Goal: Transaction & Acquisition: Subscribe to service/newsletter

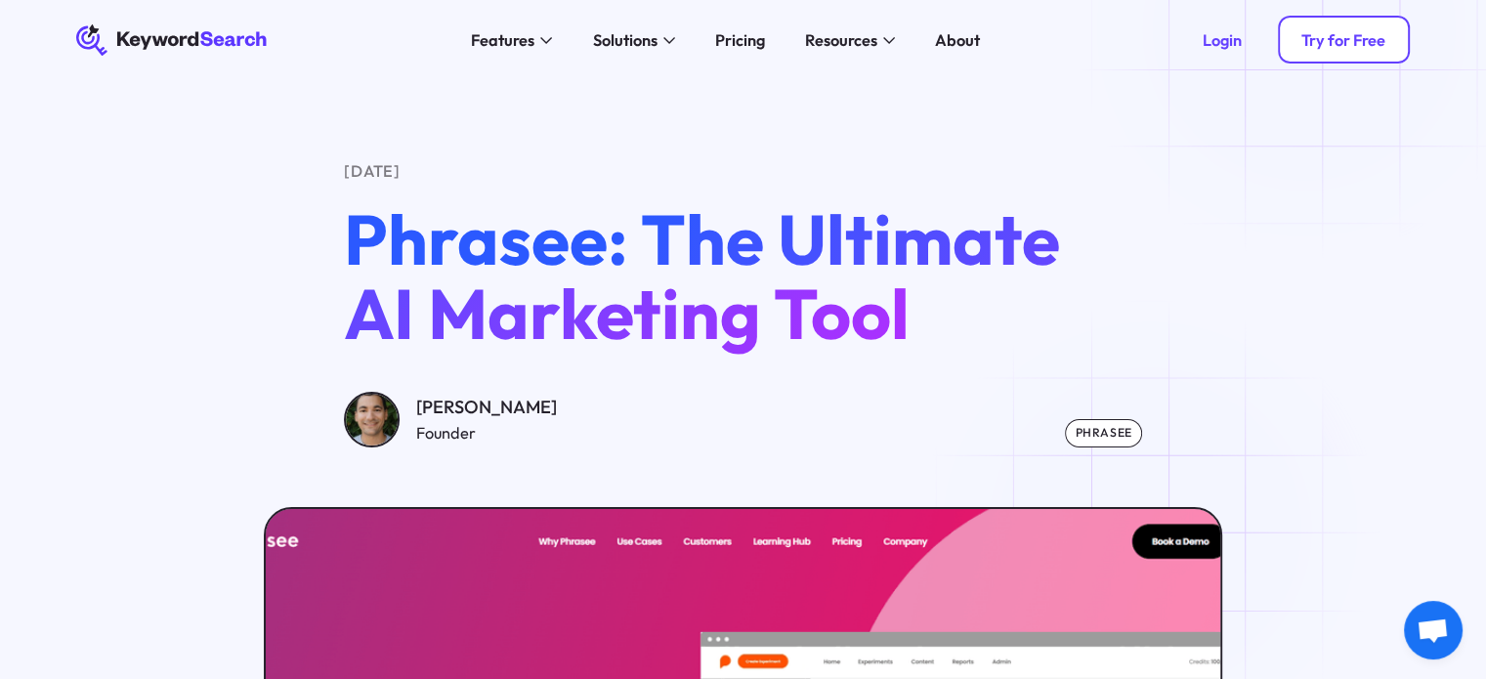
click at [1317, 29] on link "Try for Free" at bounding box center [1344, 40] width 132 height 48
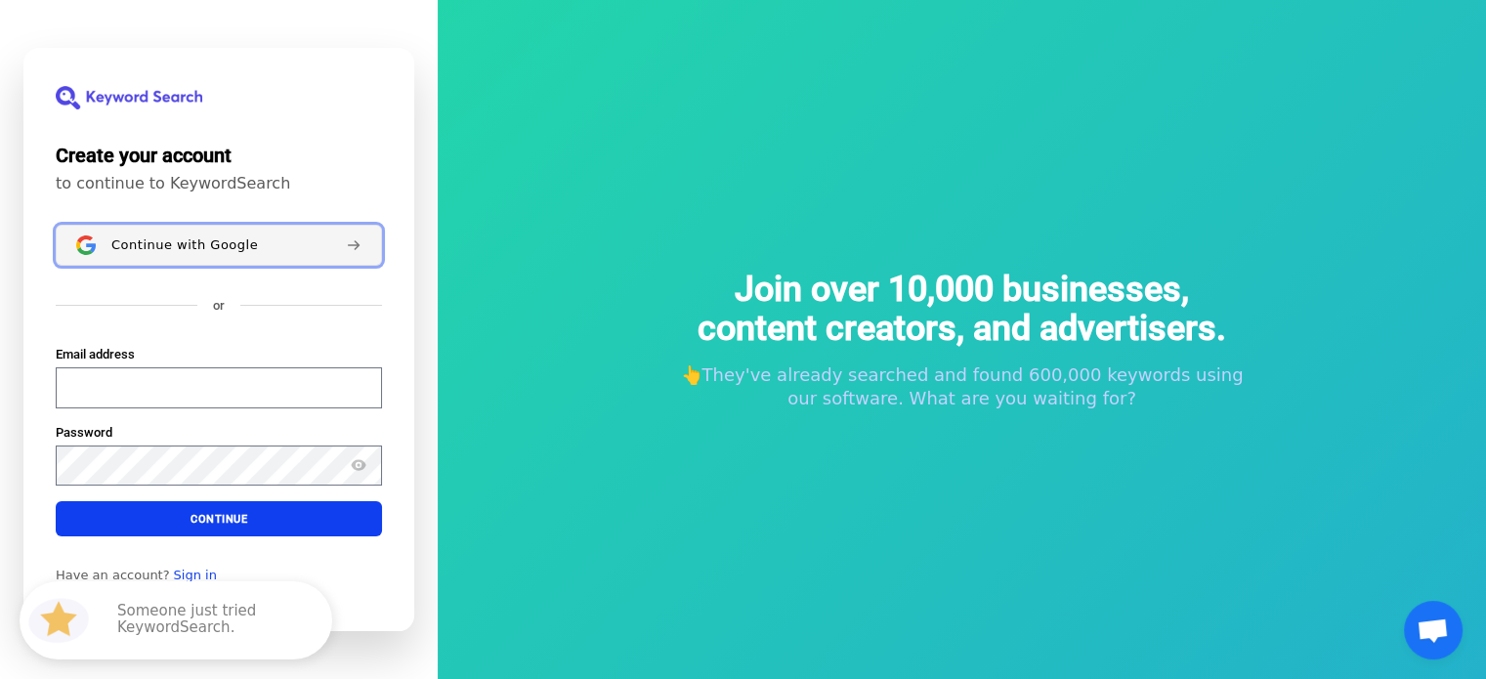
click at [256, 253] on button "Continue with Google" at bounding box center [219, 245] width 326 height 41
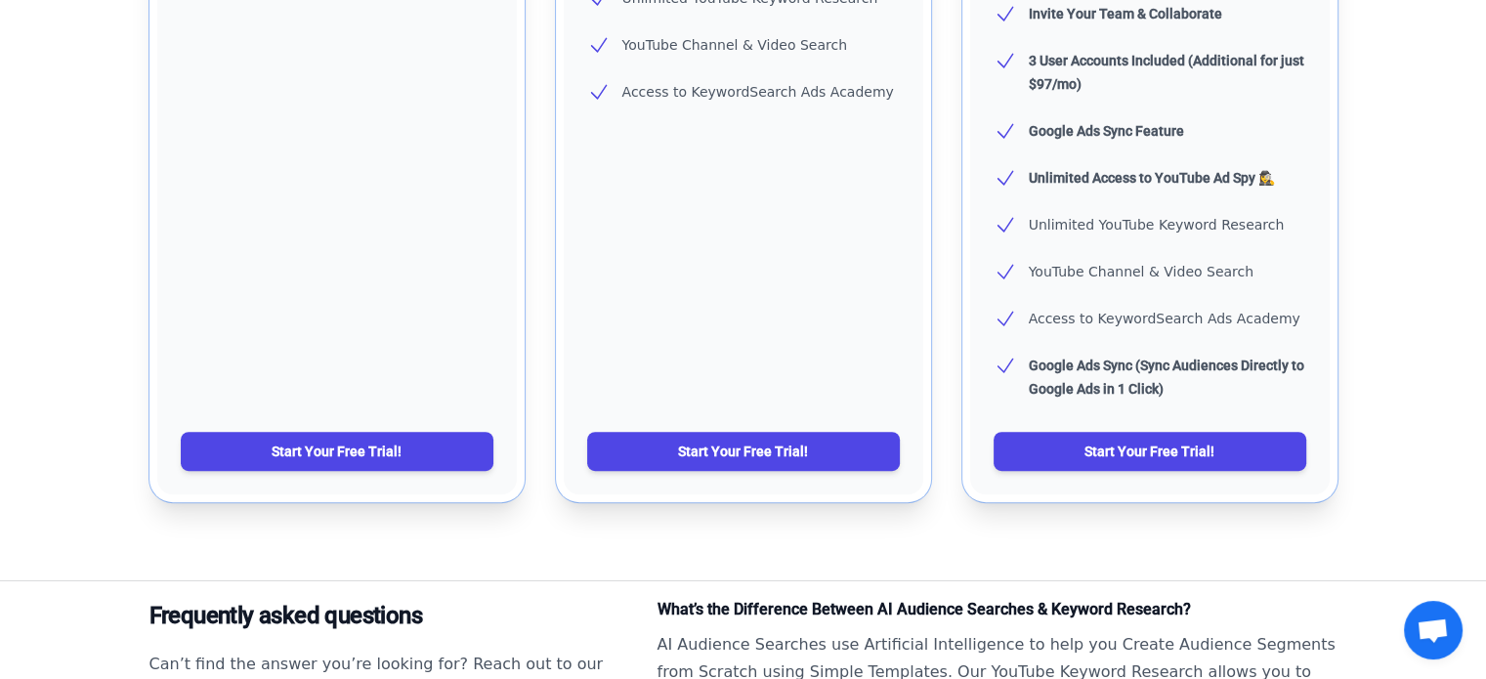
scroll to position [893, 0]
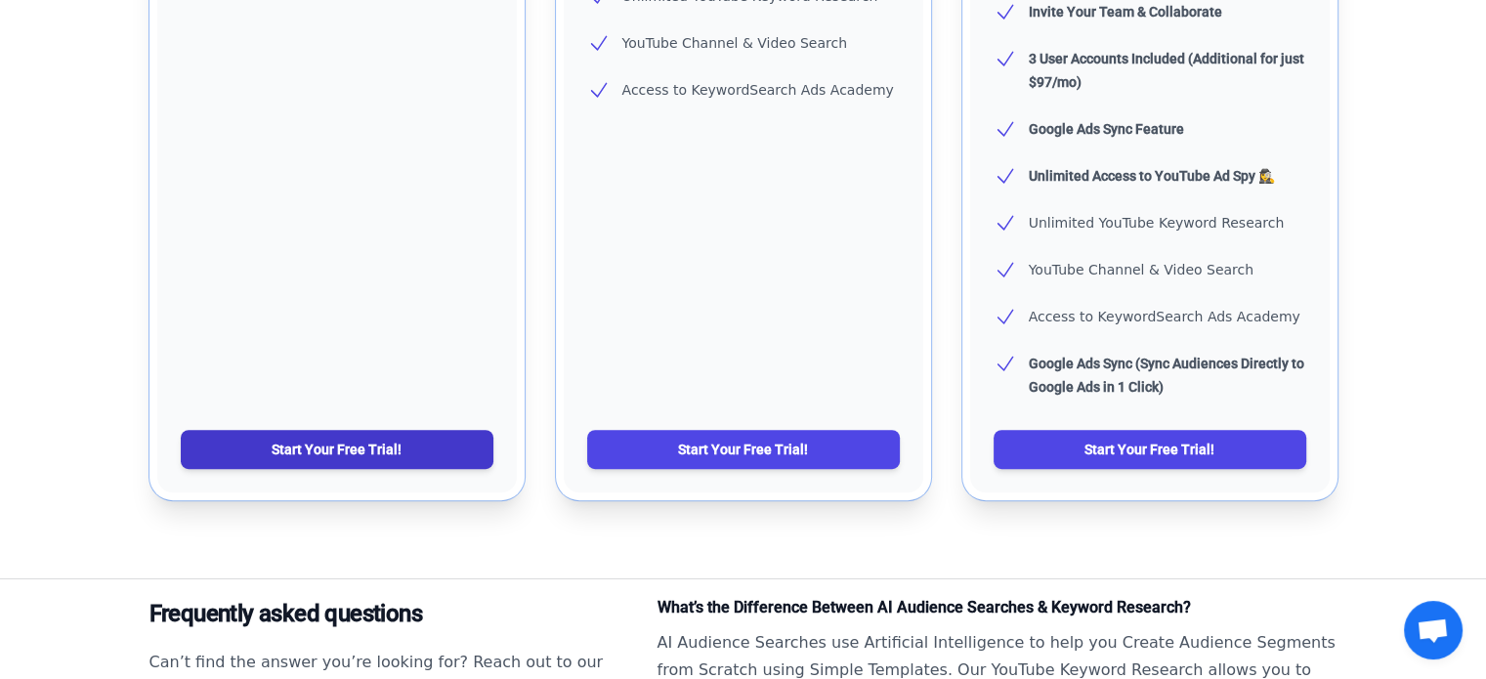
click at [403, 447] on link "Start Your Free Trial!" at bounding box center [337, 449] width 313 height 39
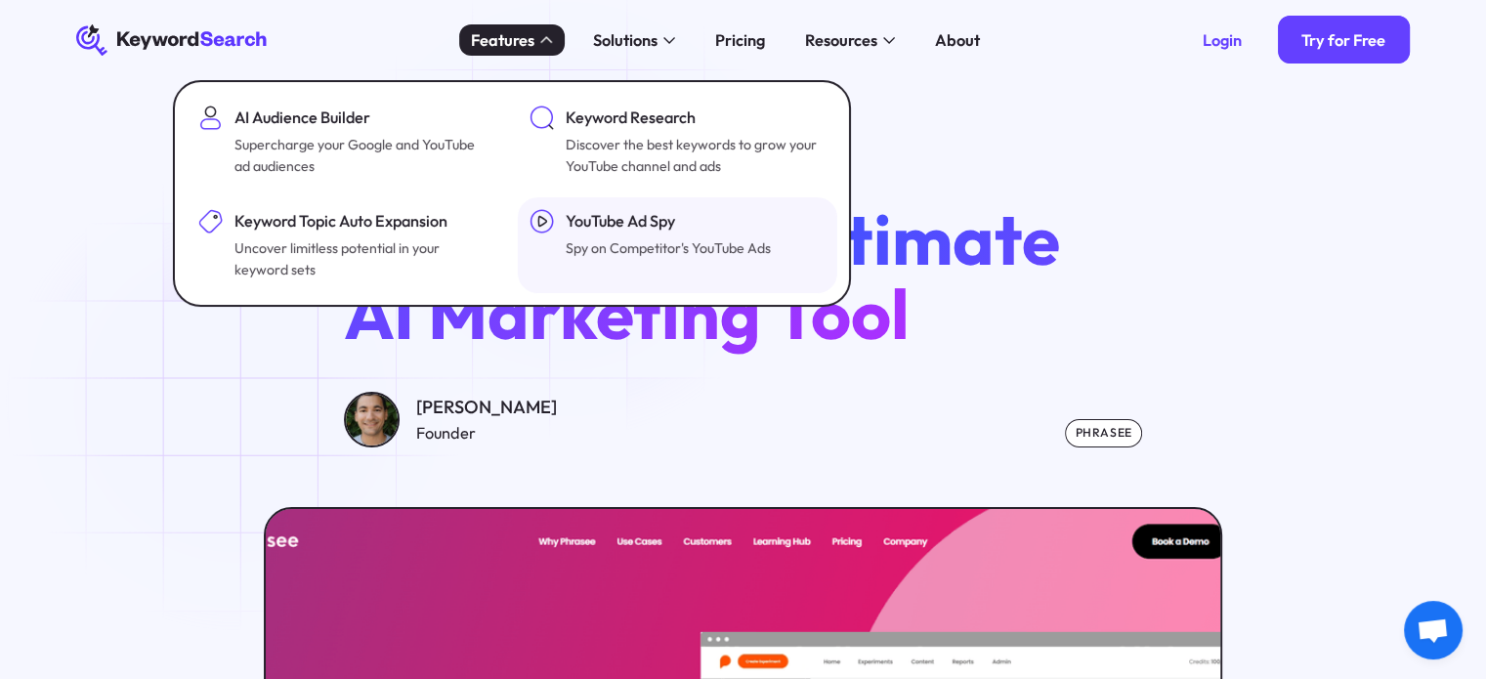
click at [571, 209] on div "YouTube Ad Spy" at bounding box center [668, 221] width 205 height 24
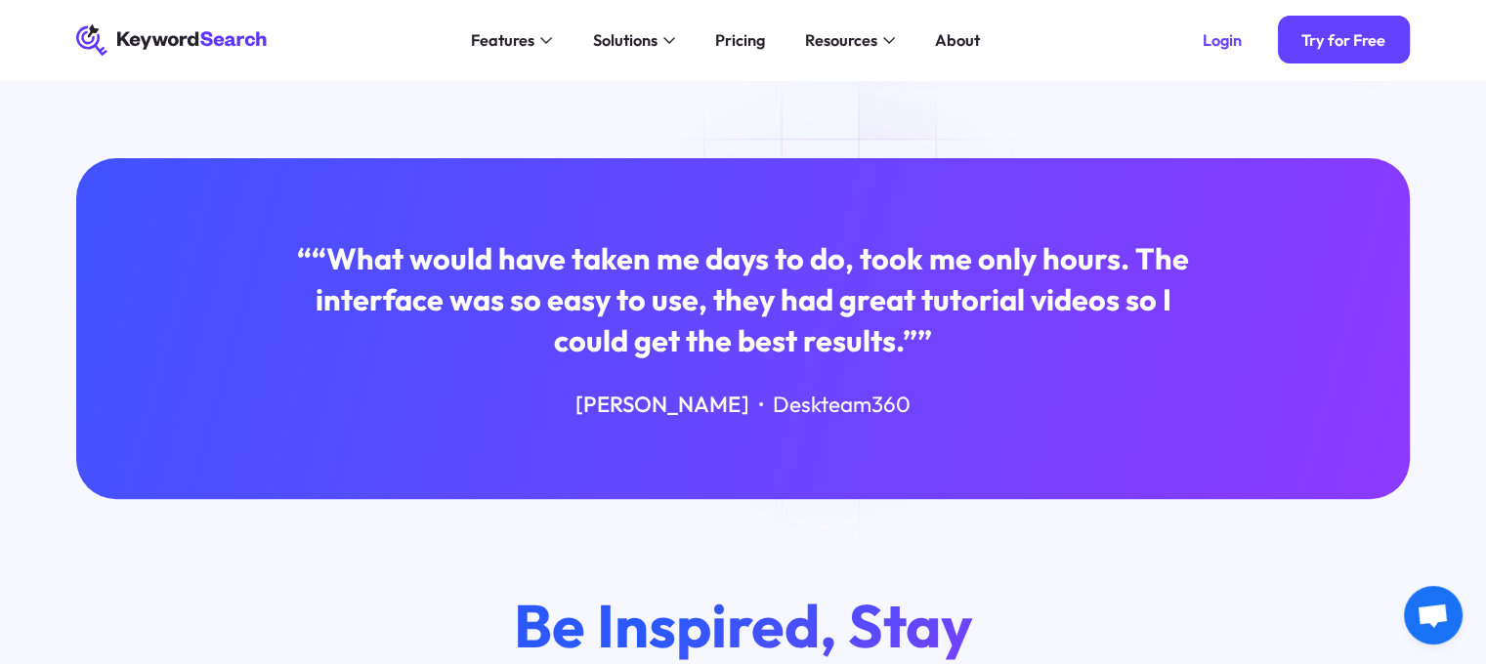
scroll to position [442, 0]
